Goal: Book appointment/travel/reservation

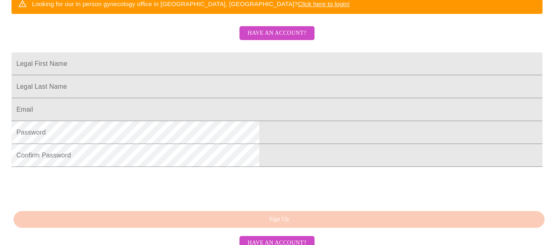
scroll to position [205, 0]
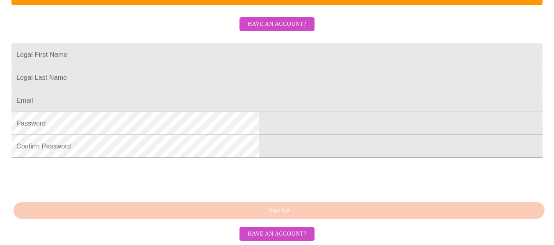
click at [220, 61] on input "Legal First Name" at bounding box center [276, 54] width 531 height 23
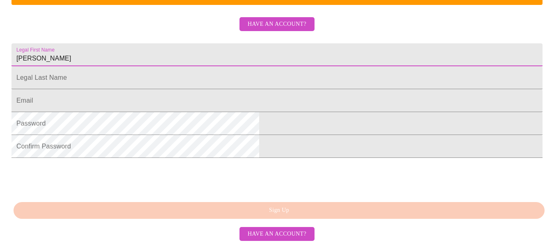
type input "[PERSON_NAME]"
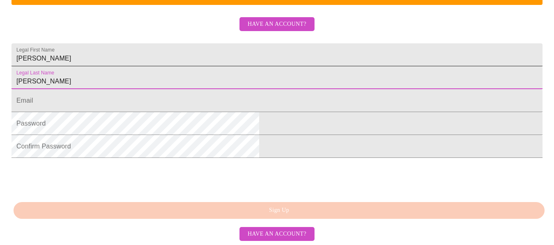
type input "[PERSON_NAME]"
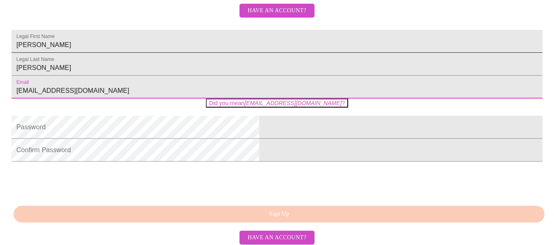
type input "[EMAIL_ADDRESS][DOMAIN_NAME]"
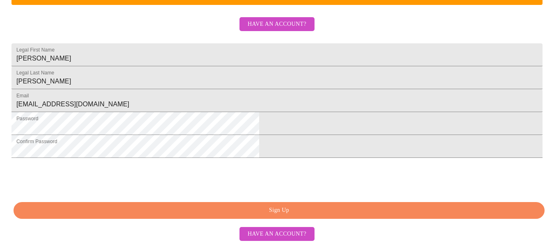
scroll to position [246, 0]
click at [286, 212] on span "Sign Up" at bounding box center [279, 211] width 512 height 10
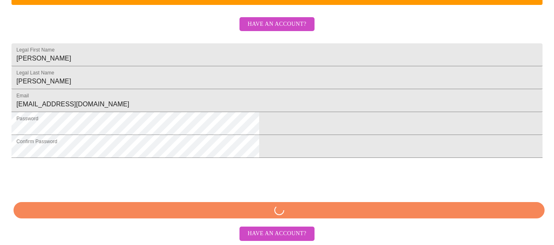
scroll to position [246, 0]
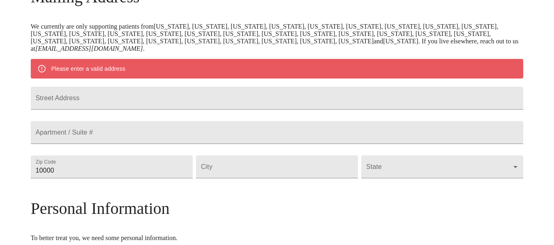
scroll to position [173, 0]
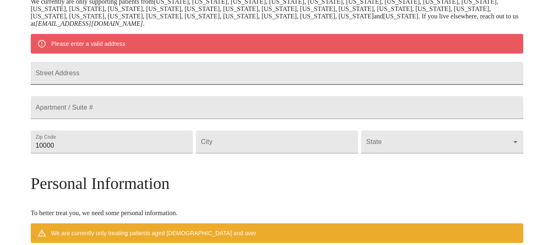
click at [130, 80] on input "Street Address" at bounding box center [277, 73] width 493 height 23
type input "[STREET_ADDRESS]"
click at [126, 154] on input "10000" at bounding box center [112, 142] width 162 height 23
drag, startPoint x: 126, startPoint y: 166, endPoint x: 87, endPoint y: 166, distance: 39.3
click at [87, 166] on div "MyMenopauseRx Welcome to MyMenopauseRx Since it's your first time here, you'll …" at bounding box center [277, 153] width 493 height 646
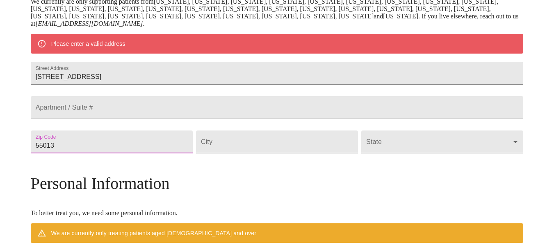
type input "55013"
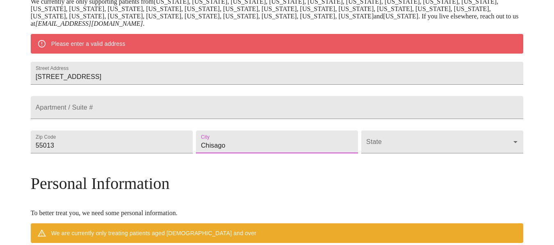
type input "Chisago"
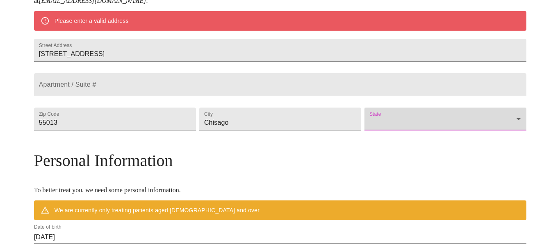
scroll to position [214, 0]
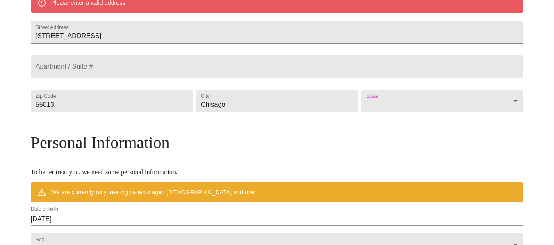
click at [363, 125] on body "MyMenopauseRx Welcome to MyMenopauseRx Since it's your first time here, you'll …" at bounding box center [276, 112] width 547 height 646
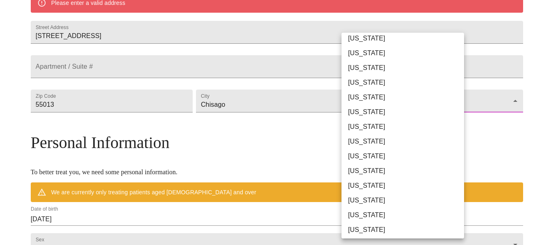
scroll to position [246, 0]
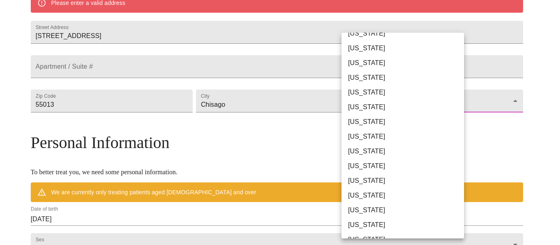
click at [362, 122] on li "[US_STATE]" at bounding box center [405, 122] width 129 height 15
type input "[US_STATE]"
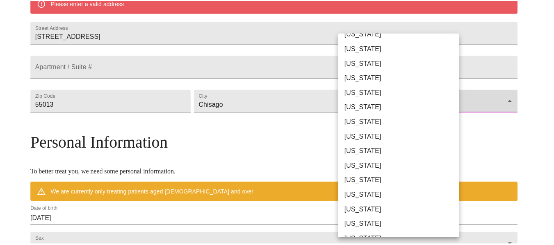
scroll to position [190, 0]
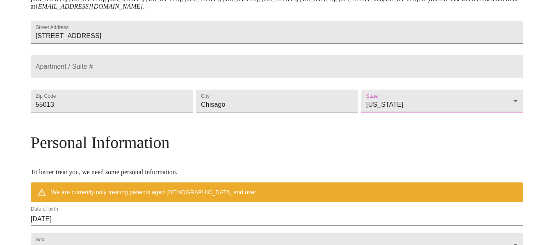
click at [485, 121] on div "MyMenopauseRx Welcome to MyMenopauseRx Since it's your first time here, you'll …" at bounding box center [277, 124] width 493 height 623
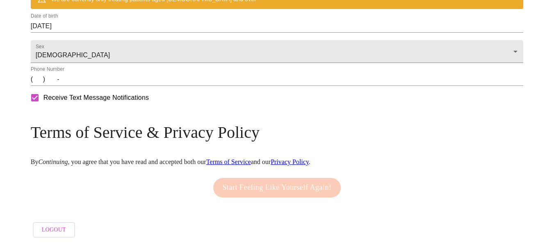
scroll to position [395, 0]
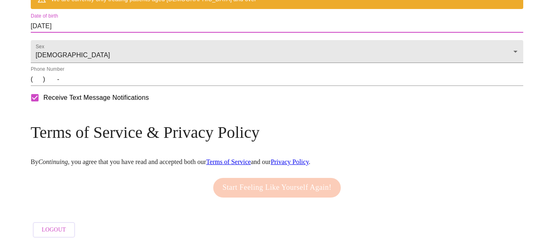
drag, startPoint x: 132, startPoint y: 37, endPoint x: 68, endPoint y: 37, distance: 63.9
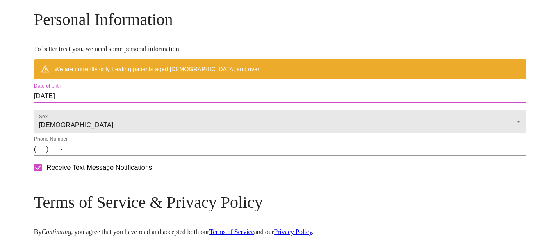
scroll to position [313, 0]
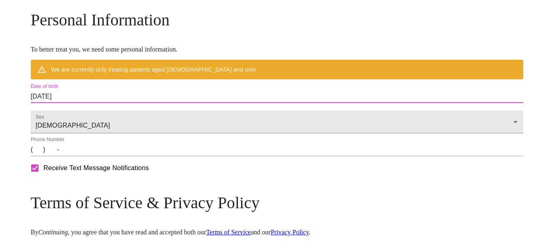
click at [118, 103] on input "[DATE]" at bounding box center [277, 96] width 493 height 13
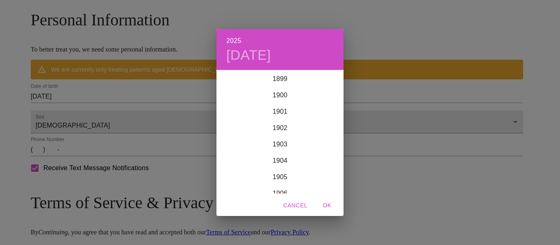
click at [118, 114] on div "2025 [DATE] 1900 1901 1902 1903 1904 1905 1906 1907 1908 1909 1910 1911 1912 19…" at bounding box center [280, 122] width 560 height 245
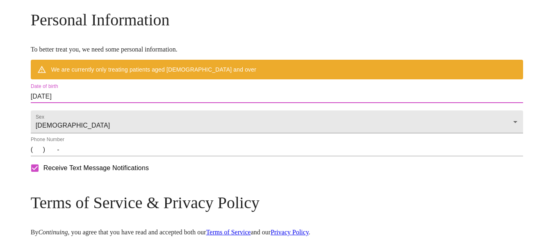
click at [118, 114] on div "2025 [DATE] 1900 1901 1902 1903 1904 1905 1906 1907 1908 1909 1910 1911 1912 19…" at bounding box center [280, 122] width 560 height 245
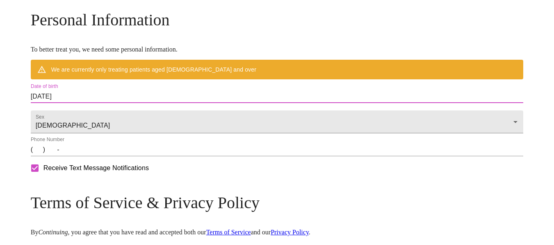
click at [121, 103] on input "[DATE]" at bounding box center [277, 96] width 493 height 13
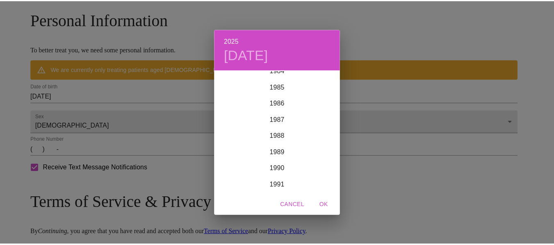
scroll to position [1361, 0]
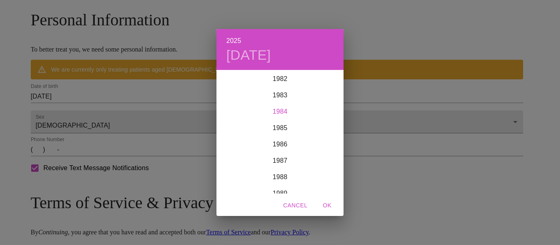
click at [282, 111] on div "1984" at bounding box center [279, 112] width 127 height 16
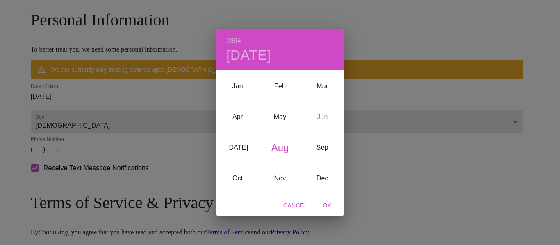
click at [328, 115] on div "Jun" at bounding box center [322, 117] width 42 height 31
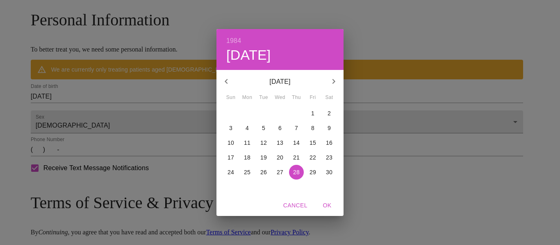
click at [298, 142] on p "14" at bounding box center [296, 143] width 7 height 8
click at [476, 111] on div "1984 Thu, Jun [DATE][PERSON_NAME] Wed Thu Fri Sat 27 28 29 30 31 1 2 3 4 5 6 7 …" at bounding box center [280, 122] width 560 height 245
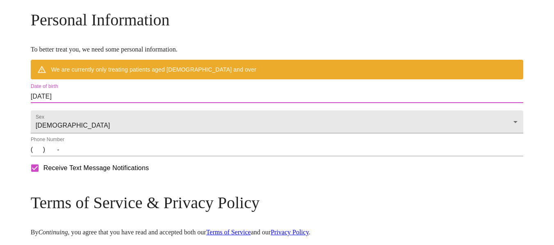
click at [99, 157] on input "(   )    -" at bounding box center [277, 149] width 493 height 13
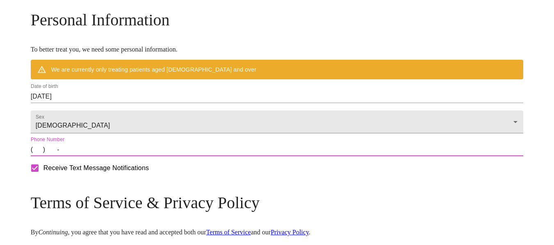
type input "[PHONE_NUMBER]"
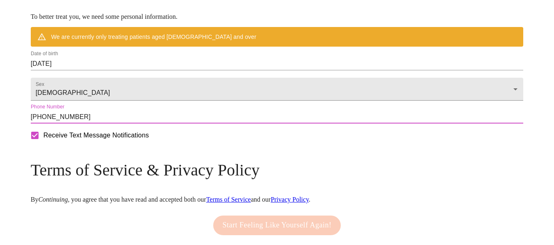
scroll to position [409, 0]
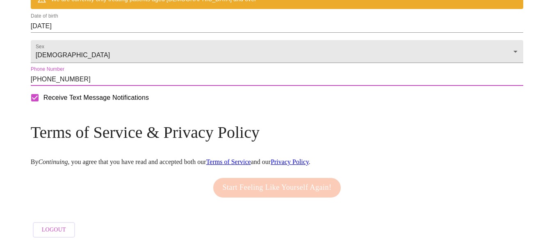
click at [43, 100] on input "Receive Text Message Notifications" at bounding box center [34, 97] width 17 height 17
checkbox input "false"
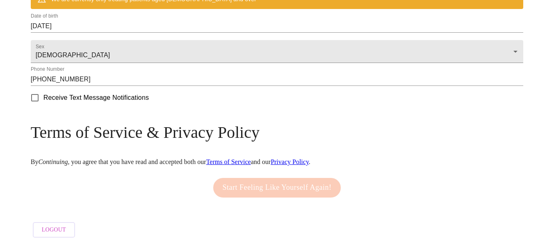
click at [444, 128] on h3 "Terms of Service & Privacy Policy" at bounding box center [277, 132] width 493 height 19
click at [277, 184] on div "Start Feeling Like Yourself Again!" at bounding box center [277, 188] width 132 height 28
click at [178, 108] on div "Receive Text Message Notifications" at bounding box center [277, 98] width 496 height 20
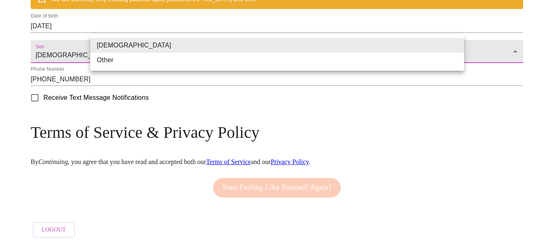
click at [170, 50] on li "[DEMOGRAPHIC_DATA]" at bounding box center [277, 45] width 374 height 15
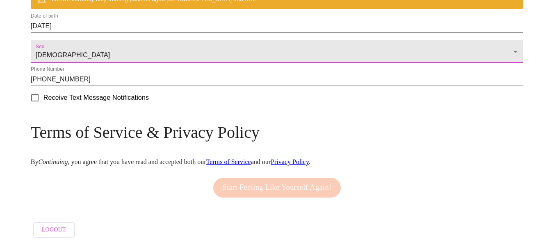
click at [446, 93] on form "Receive Text Message Notifications" at bounding box center [277, 97] width 493 height 17
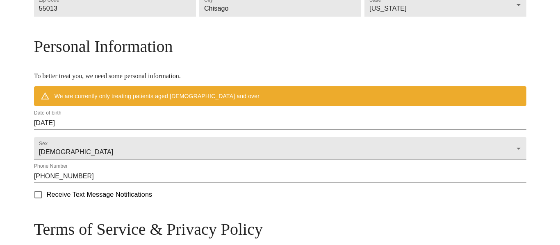
scroll to position [327, 0]
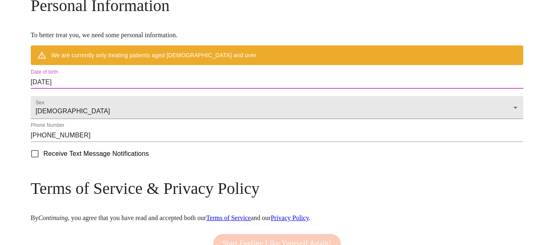
click at [189, 89] on input "[DATE]" at bounding box center [277, 82] width 493 height 13
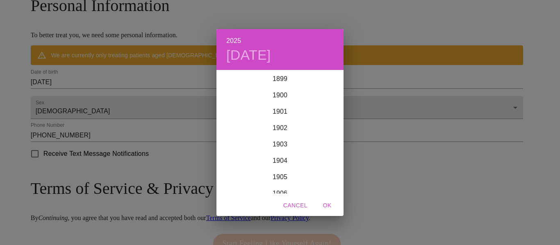
scroll to position [2016, 0]
click at [232, 40] on h6 "2025" at bounding box center [233, 40] width 15 height 11
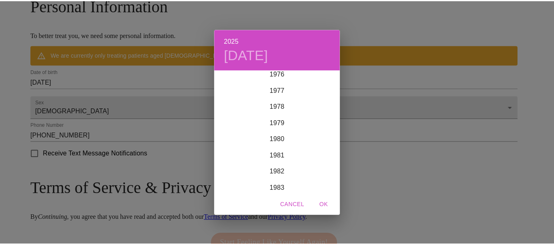
scroll to position [1320, 0]
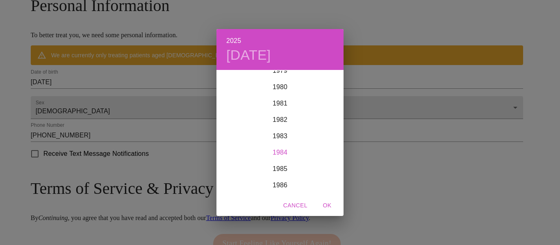
click at [279, 152] on div "1984" at bounding box center [279, 153] width 127 height 16
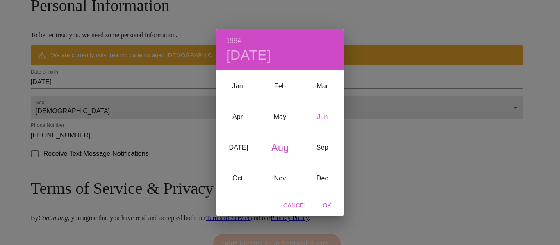
click at [323, 116] on div "Jun" at bounding box center [322, 117] width 42 height 31
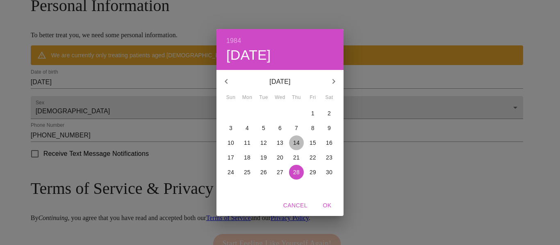
click at [296, 143] on p "14" at bounding box center [296, 143] width 7 height 8
click at [297, 143] on p "14" at bounding box center [296, 143] width 7 height 8
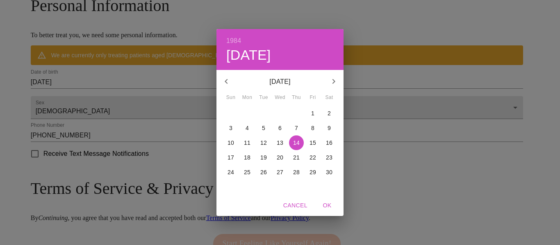
click at [297, 143] on p "14" at bounding box center [296, 143] width 7 height 8
click at [328, 205] on span "OK" at bounding box center [327, 206] width 20 height 10
type input "[DATE]"
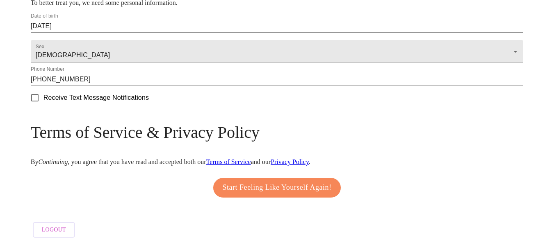
click at [274, 186] on span "Start Feeling Like Yourself Again!" at bounding box center [277, 188] width 109 height 13
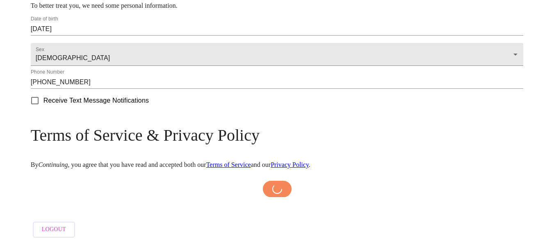
scroll to position [383, 0]
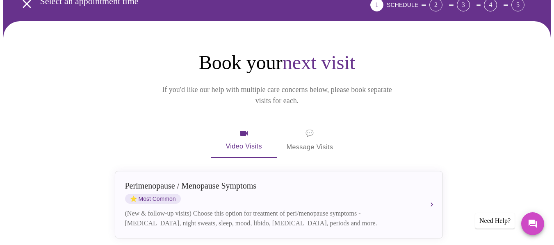
scroll to position [123, 0]
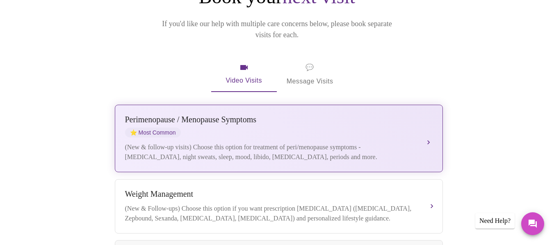
click at [278, 115] on div "[MEDICAL_DATA] / Menopause Symptoms ⭐ Most Common" at bounding box center [270, 126] width 291 height 23
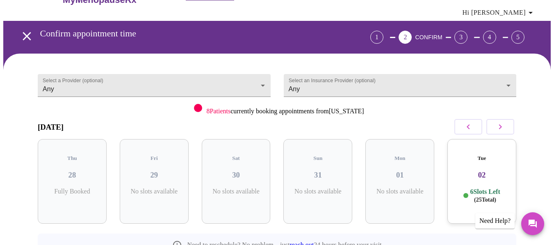
scroll to position [0, 0]
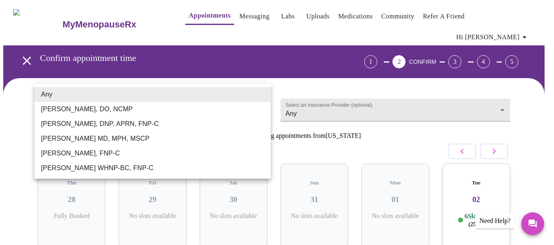
click at [87, 100] on body "MyMenopauseRx Appointments Messaging Labs Uploads Medications Community Refer a…" at bounding box center [276, 175] width 547 height 344
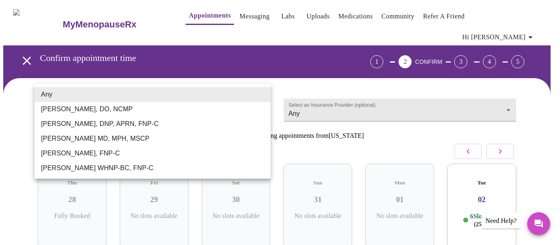
click at [491, 100] on div at bounding box center [280, 122] width 560 height 245
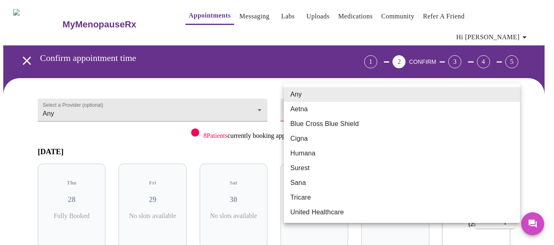
click at [490, 99] on body "MyMenopauseRx Appointments Messaging Labs Uploads Medications Community Refer a…" at bounding box center [276, 175] width 547 height 344
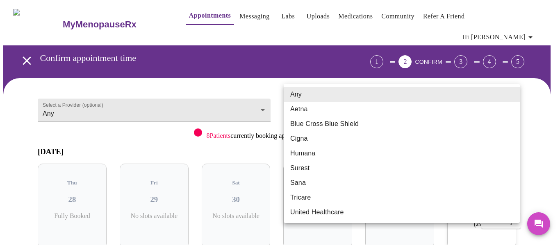
click at [341, 123] on li "Blue Cross Blue Shield" at bounding box center [402, 124] width 236 height 15
type input "Blue Cross Blue Shield"
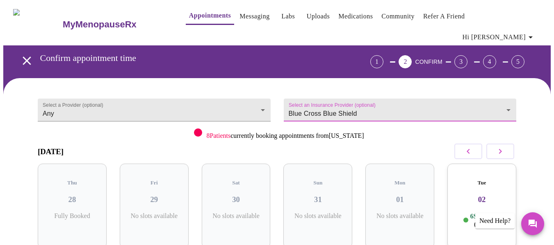
click at [526, 110] on div "Select a Provider (optional) Any Any Select an Insurance Provider (optional) Bl…" at bounding box center [277, 209] width 498 height 243
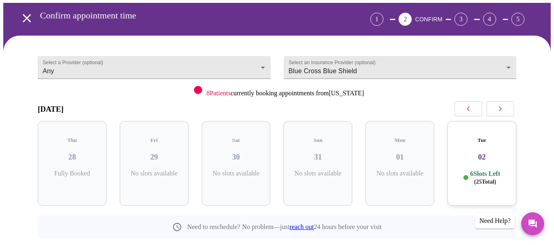
scroll to position [77, 0]
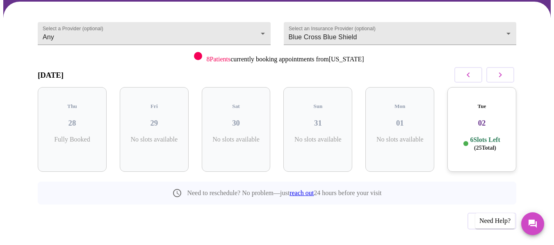
click at [499, 119] on h3 "02" at bounding box center [482, 123] width 56 height 9
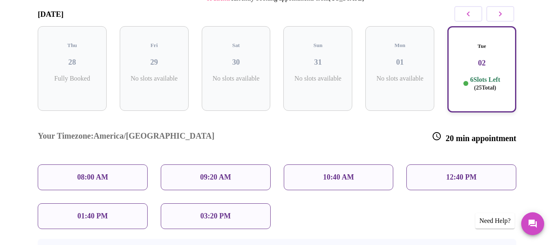
scroll to position [159, 0]
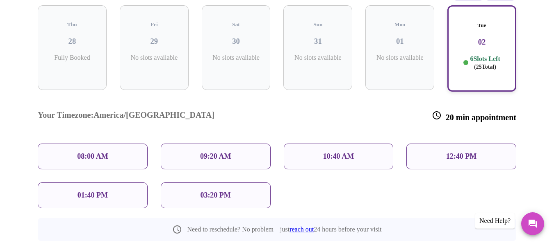
click at [232, 144] on div "09:20 AM" at bounding box center [216, 157] width 110 height 26
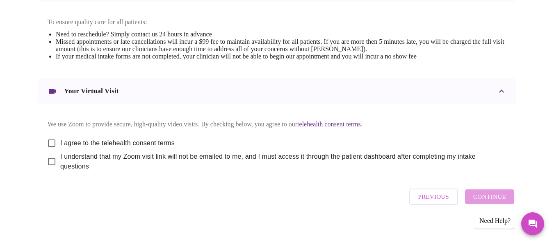
scroll to position [351, 0]
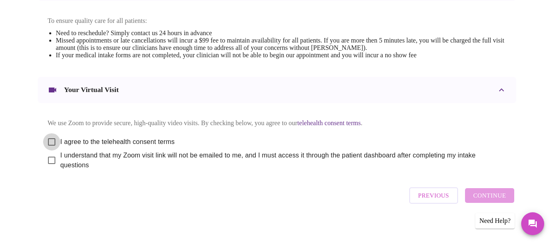
click at [46, 139] on input "I agree to the telehealth consent terms" at bounding box center [51, 142] width 17 height 17
checkbox input "true"
click at [47, 161] on input "I understand that my Zoom visit link will not be emailed to me, and I must acce…" at bounding box center [51, 160] width 17 height 17
checkbox input "true"
click at [506, 197] on span "Continue" at bounding box center [489, 196] width 33 height 11
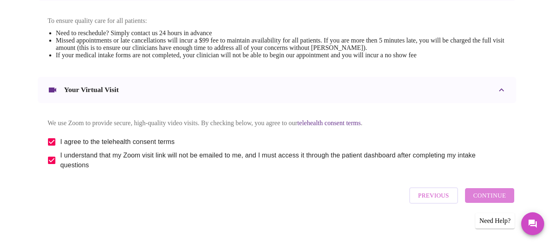
scroll to position [103, 0]
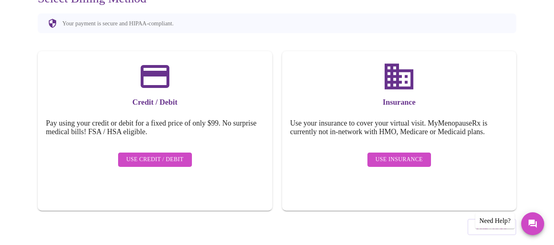
click at [405, 155] on span "Use Insurance" at bounding box center [398, 160] width 47 height 10
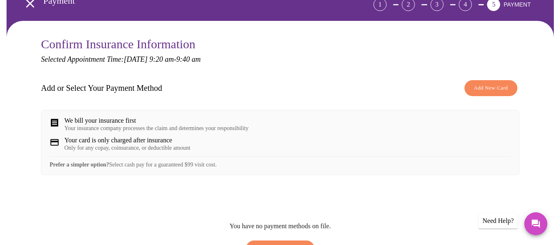
scroll to position [51, 0]
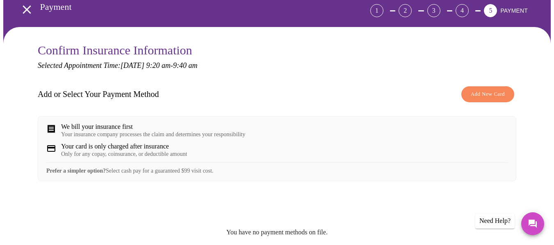
click at [496, 90] on span "Add New Card" at bounding box center [488, 94] width 34 height 9
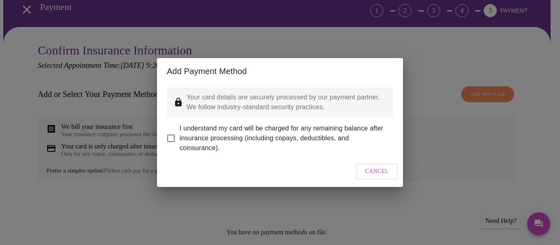
click at [170, 135] on input "I understand my card will be charged for any remaining balance after insurance …" at bounding box center [170, 138] width 17 height 17
checkbox input "true"
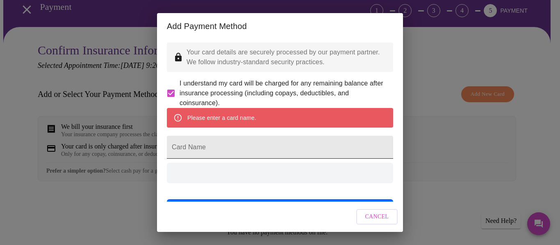
click at [228, 159] on input "Card Name" at bounding box center [280, 147] width 226 height 23
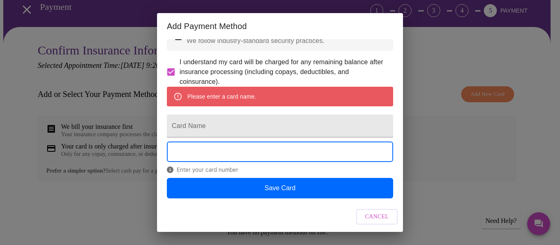
scroll to position [43, 0]
click at [220, 122] on input "Card Name" at bounding box center [280, 126] width 226 height 23
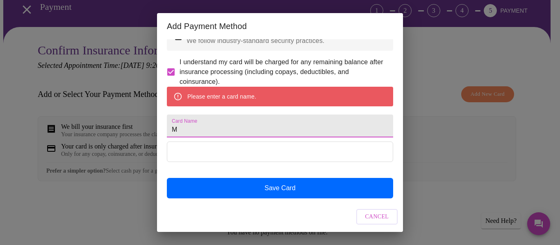
scroll to position [19, 0]
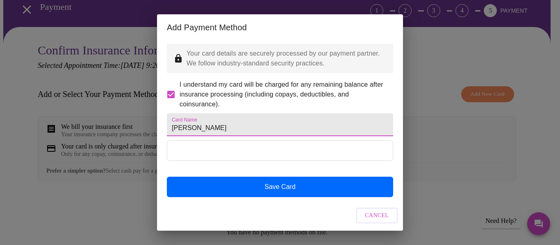
type input "[PERSON_NAME]"
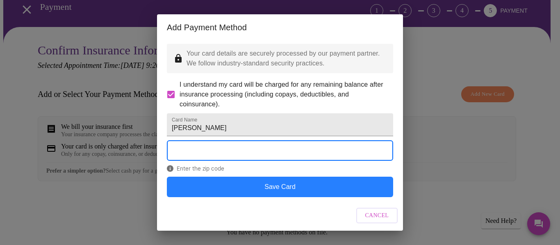
click at [279, 188] on button "Save Card" at bounding box center [280, 187] width 226 height 20
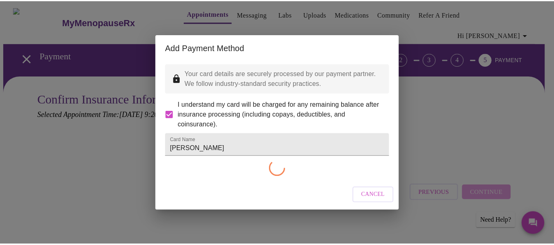
scroll to position [0, 0]
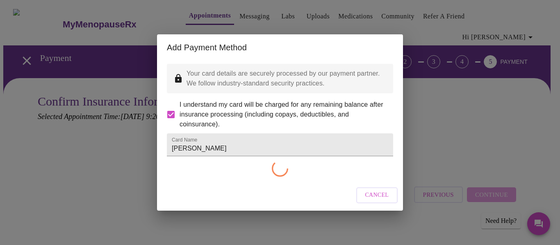
checkbox input "false"
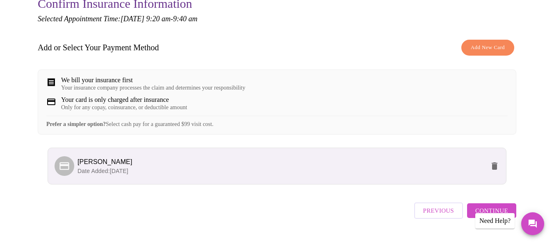
scroll to position [111, 0]
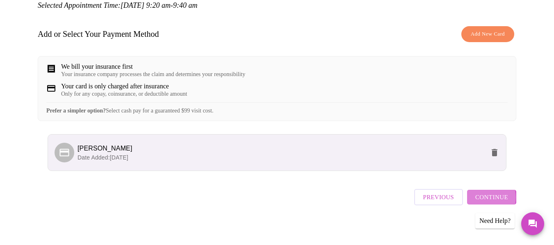
click at [486, 197] on span "Continue" at bounding box center [491, 197] width 33 height 11
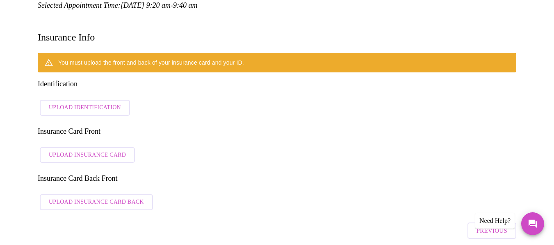
click at [94, 103] on span "Upload Identification" at bounding box center [85, 108] width 72 height 10
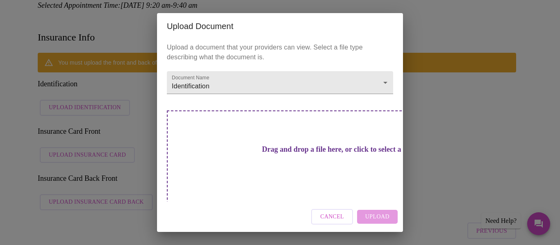
click at [269, 152] on h3 "Drag and drop a file here, or click to select a file" at bounding box center [337, 149] width 226 height 9
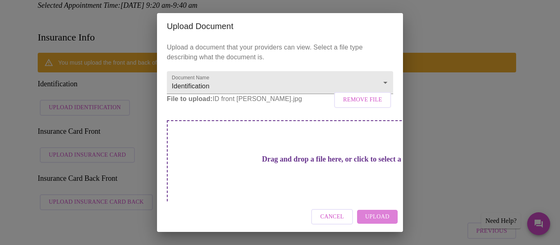
click at [377, 219] on span "Upload" at bounding box center [377, 217] width 24 height 10
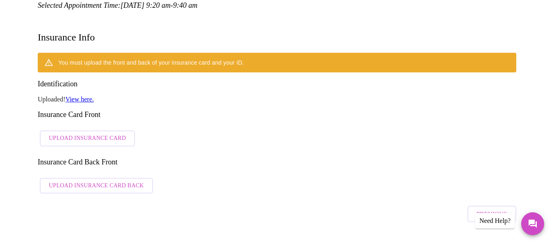
click at [84, 134] on span "Upload Insurance Card" at bounding box center [87, 139] width 77 height 10
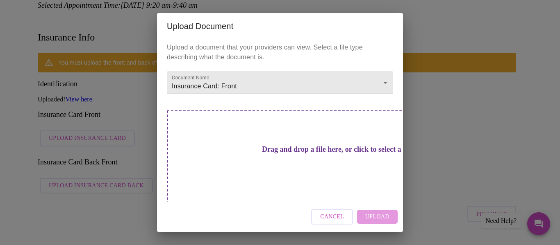
click at [302, 147] on h3 "Drag and drop a file here, or click to select a file" at bounding box center [337, 149] width 226 height 9
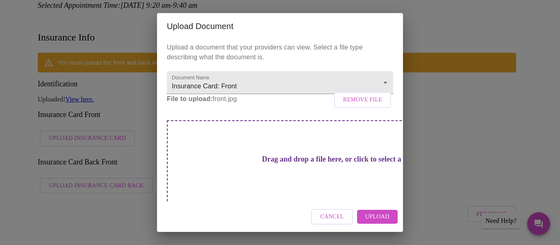
click at [376, 220] on span "Upload" at bounding box center [377, 217] width 24 height 10
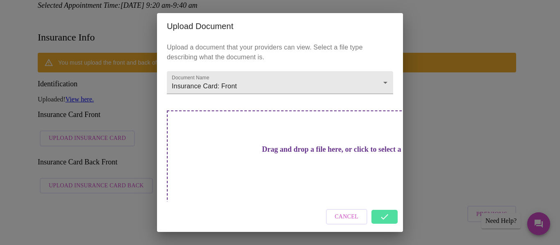
click at [108, 158] on div "Upload Document Upload a document that your providers can view. Select a file t…" at bounding box center [280, 122] width 560 height 245
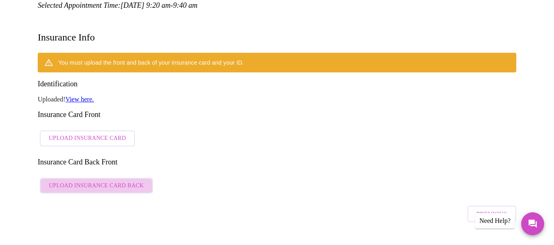
click at [103, 178] on button "Upload Insurance Card Back" at bounding box center [96, 186] width 113 height 16
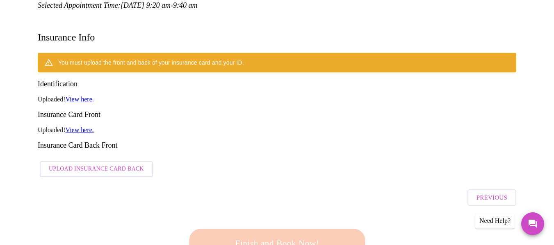
click at [119, 164] on span "Upload Insurance Card Back" at bounding box center [96, 169] width 95 height 10
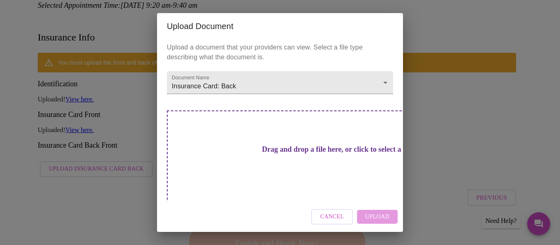
click at [277, 145] on h3 "Drag and drop a file here, or click to select a file" at bounding box center [337, 149] width 226 height 9
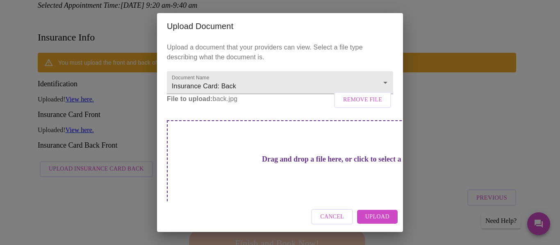
scroll to position [12, 0]
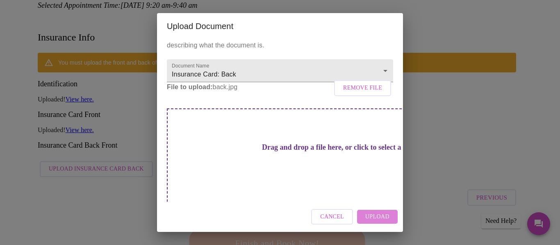
click at [377, 221] on span "Upload" at bounding box center [377, 217] width 24 height 10
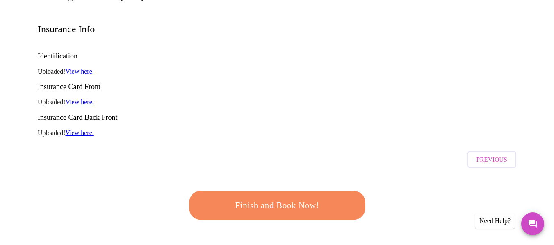
scroll to position [123, 0]
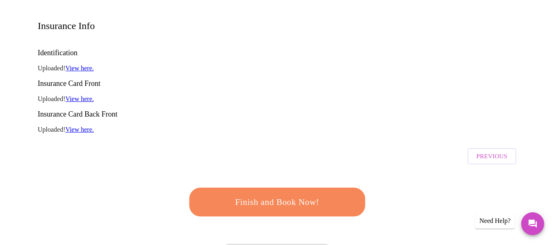
click at [268, 188] on button "Finish and Book Now!" at bounding box center [277, 202] width 176 height 29
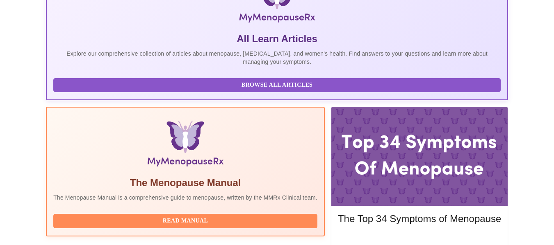
scroll to position [203, 0]
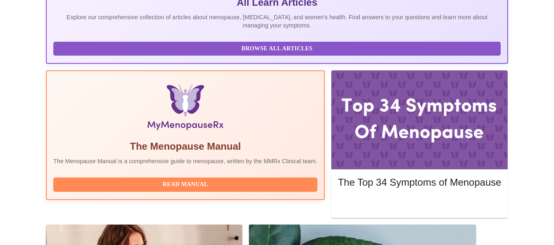
drag, startPoint x: 160, startPoint y: 130, endPoint x: 105, endPoint y: 127, distance: 55.4
drag, startPoint x: 218, startPoint y: 130, endPoint x: 106, endPoint y: 125, distance: 112.4
copy h3 "[PERSON_NAME] WHNP-BC, FNP-C"
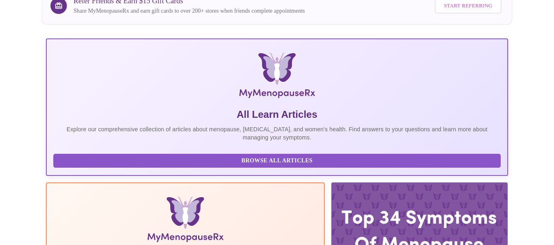
scroll to position [80, 0]
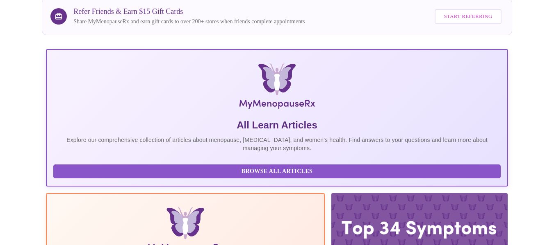
click at [347, 193] on div at bounding box center [419, 242] width 176 height 99
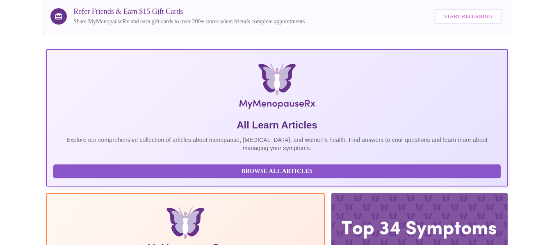
click at [331, 193] on div at bounding box center [419, 242] width 176 height 99
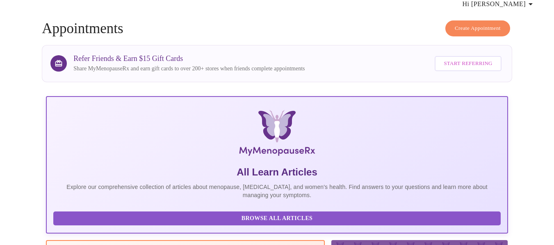
scroll to position [0, 0]
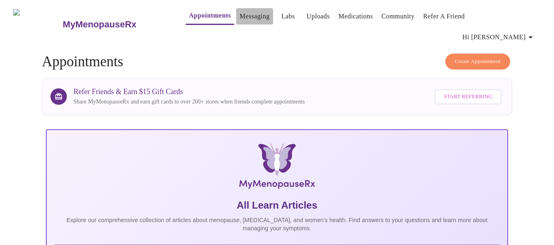
click at [242, 17] on link "Messaging" at bounding box center [254, 16] width 30 height 11
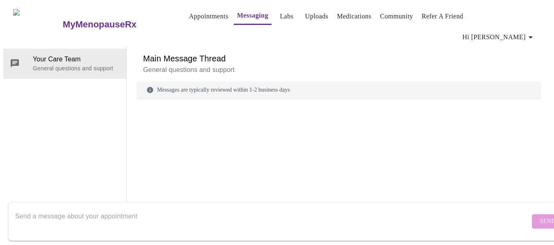
click at [280, 18] on link "Labs" at bounding box center [287, 16] width 14 height 11
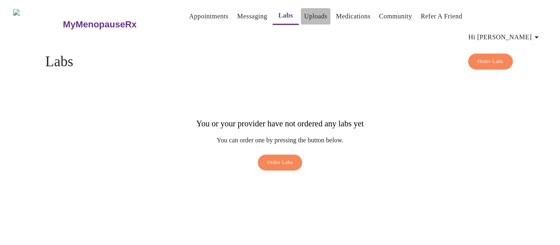
click at [308, 20] on link "Uploads" at bounding box center [315, 16] width 23 height 11
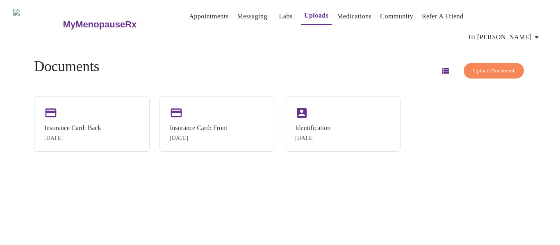
click at [347, 18] on link "Medications" at bounding box center [354, 16] width 34 height 11
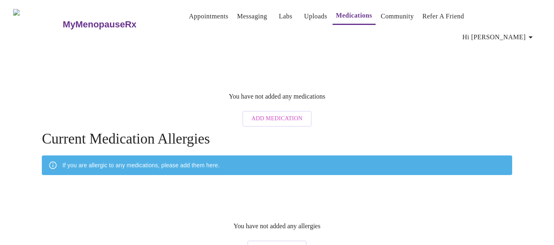
click at [82, 19] on h3 "MyMenopauseRx" at bounding box center [100, 24] width 74 height 11
